Goal: Browse casually: Explore the website without a specific task or goal

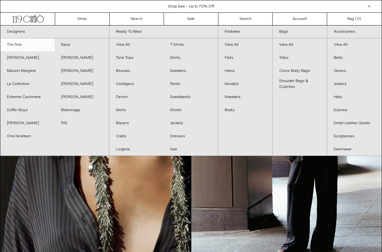
click at [18, 47] on link "The Row" at bounding box center [27, 44] width 54 height 13
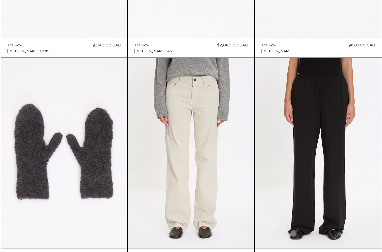
scroll to position [603, 0]
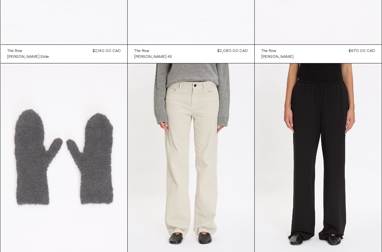
click at [83, 142] on at bounding box center [64, 158] width 127 height 190
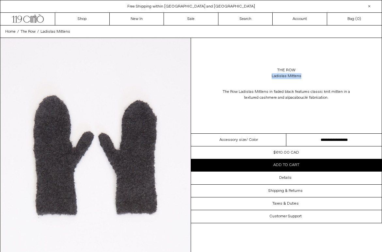
drag, startPoint x: 308, startPoint y: 75, endPoint x: 271, endPoint y: 75, distance: 37.6
click at [271, 75] on div "The Row Ladislas Mittens" at bounding box center [286, 73] width 191 height 18
copy div "Ladislas Mittens"
click at [287, 70] on link "The Row" at bounding box center [287, 70] width 18 height 6
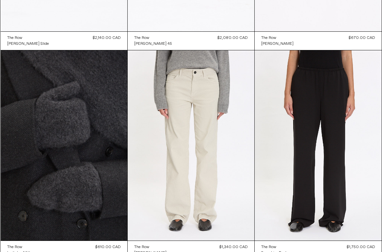
scroll to position [622, 0]
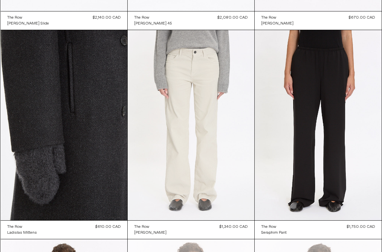
scroll to position [667, 0]
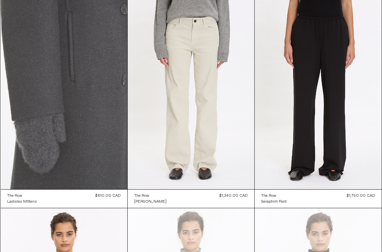
click at [88, 112] on at bounding box center [64, 94] width 127 height 190
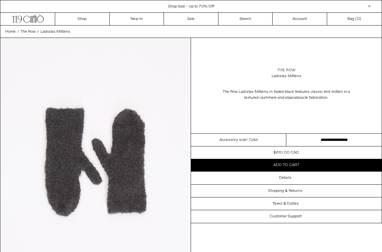
click at [290, 68] on link "The Row" at bounding box center [287, 70] width 18 height 6
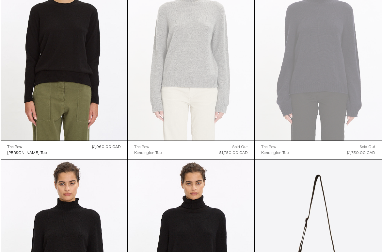
scroll to position [654, 0]
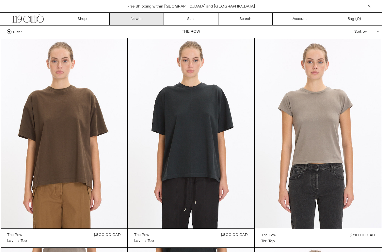
click at [135, 20] on link "New In" at bounding box center [137, 19] width 55 height 12
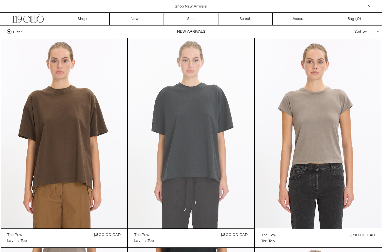
click at [200, 102] on at bounding box center [191, 133] width 127 height 190
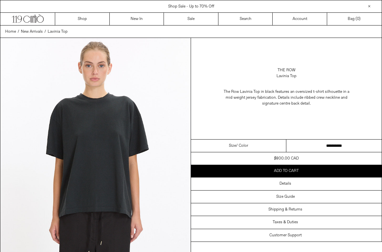
click at [129, 113] on img at bounding box center [95, 157] width 191 height 238
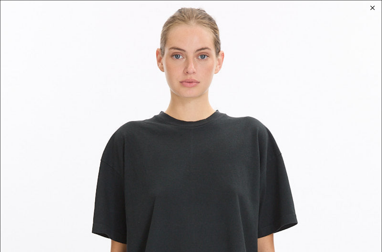
click at [374, 6] on div at bounding box center [372, 7] width 9 height 9
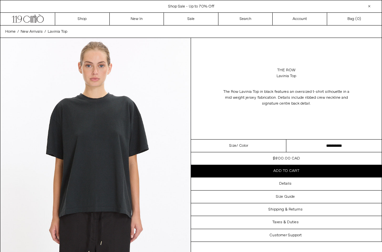
click at [89, 108] on img at bounding box center [95, 157] width 191 height 238
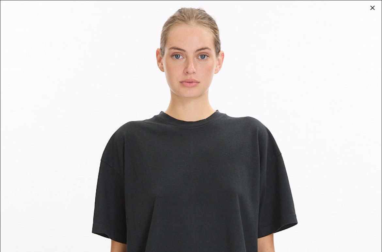
click at [372, 8] on div at bounding box center [372, 7] width 9 height 9
